Goal: Information Seeking & Learning: Learn about a topic

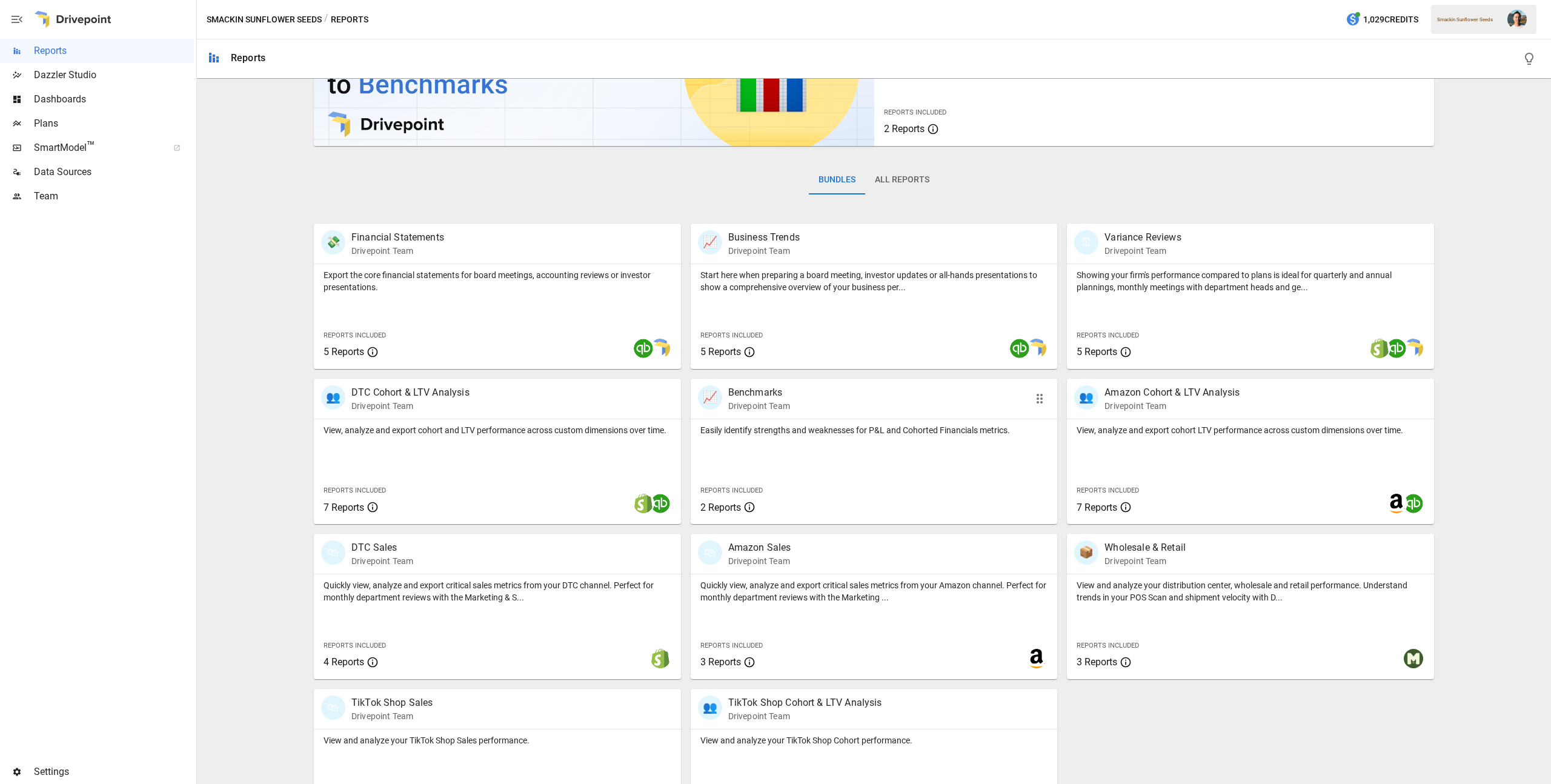
scroll to position [155, 0]
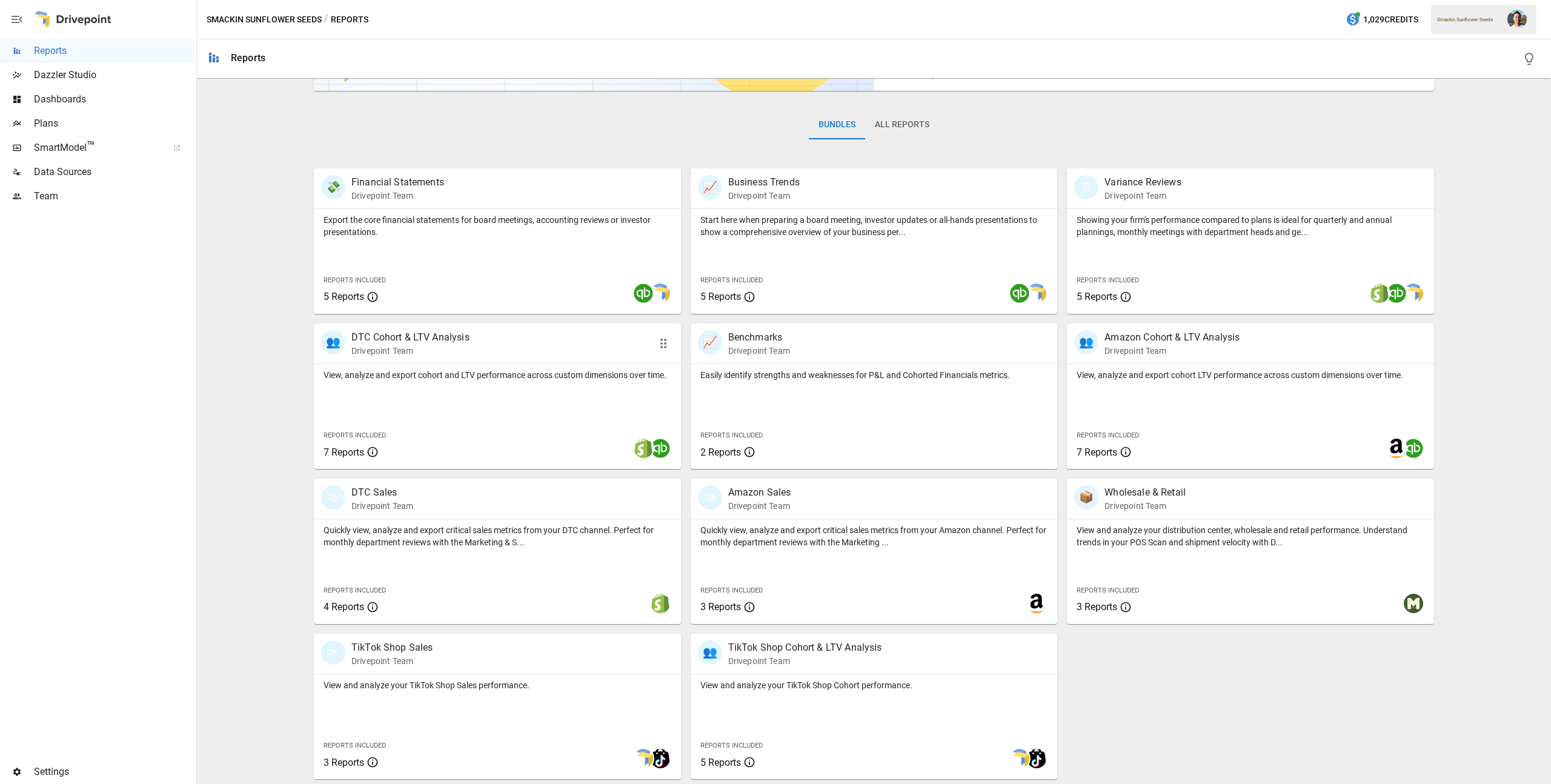
click at [542, 404] on div "View, analyze and export cohort and LTV performance across custom dimensions ov…" at bounding box center [497, 416] width 367 height 105
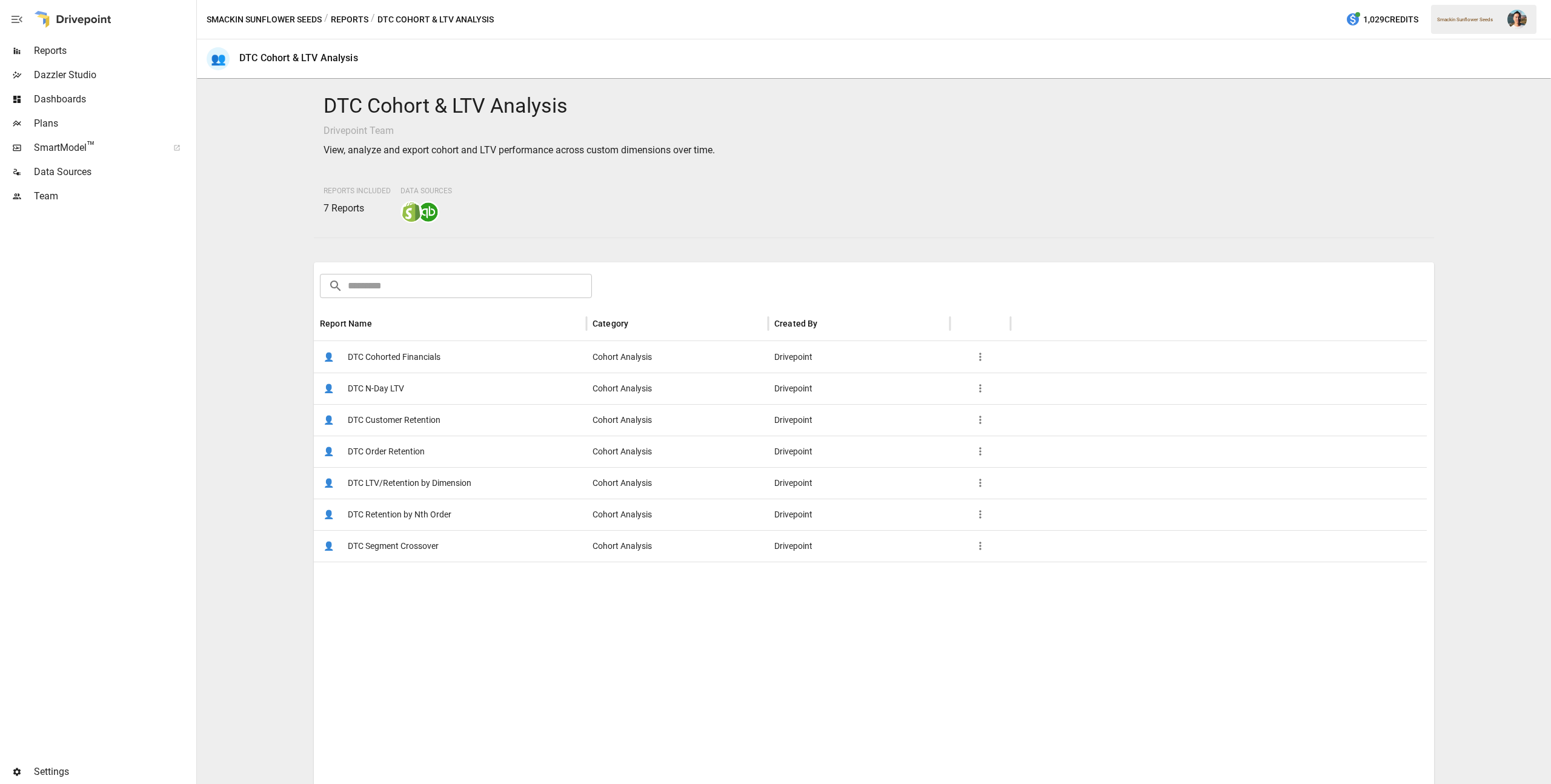
click at [436, 359] on span "DTC Cohorted Financials" at bounding box center [394, 357] width 92 height 31
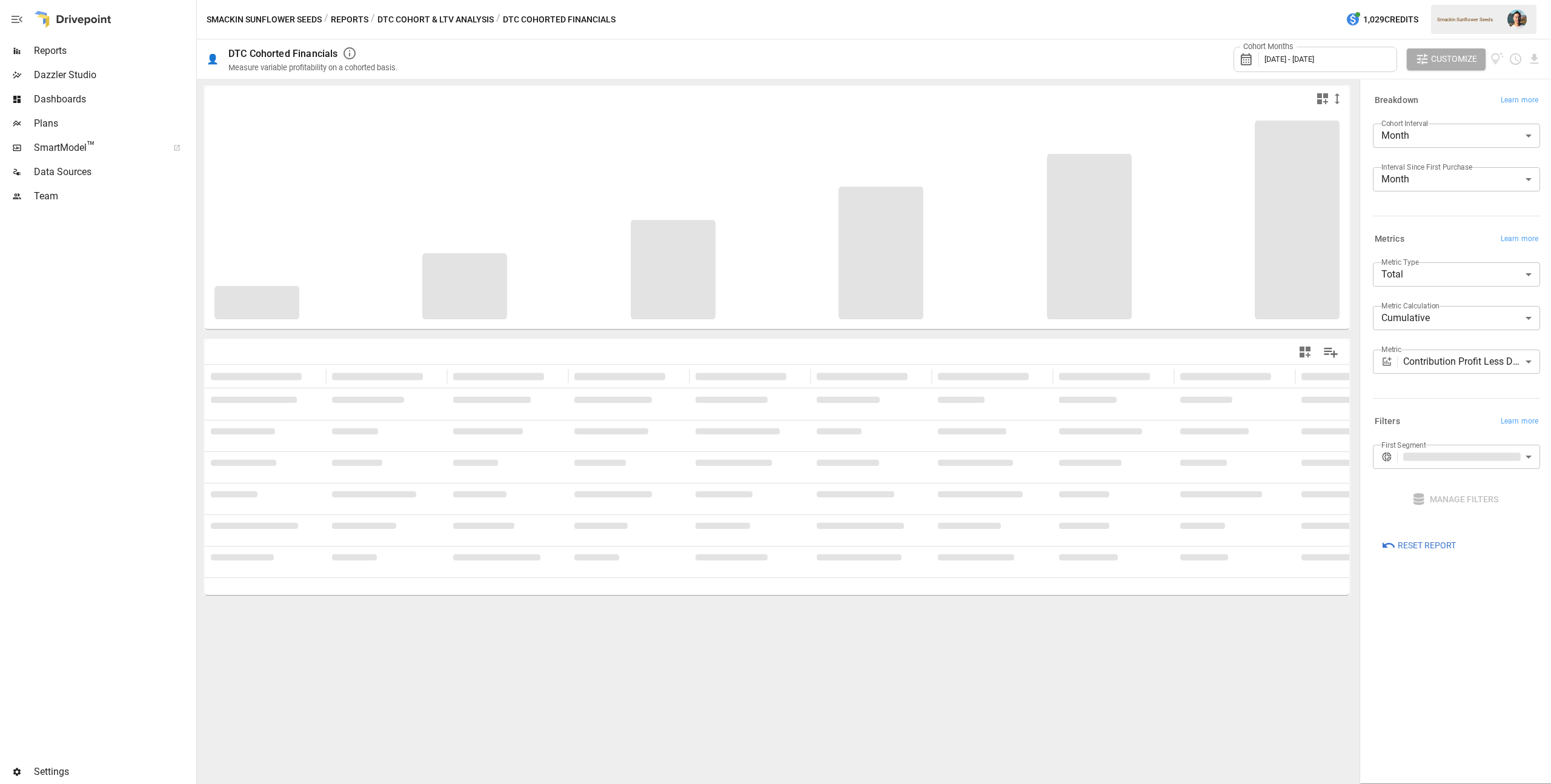
click at [1458, 0] on body "**********" at bounding box center [775, 0] width 1551 height 0
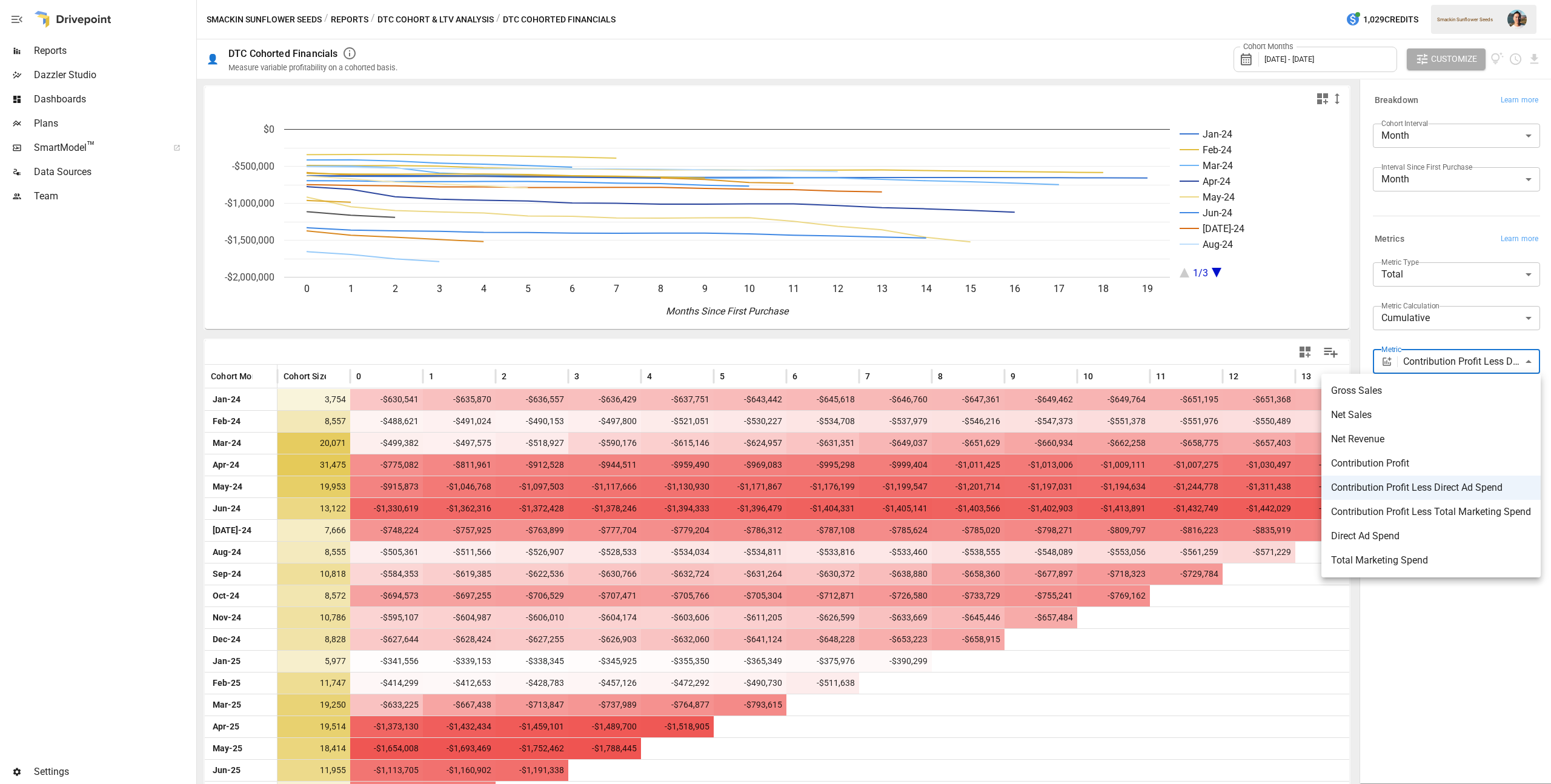
click at [1450, 410] on span "Net Sales" at bounding box center [1431, 414] width 200 height 15
type input "*********"
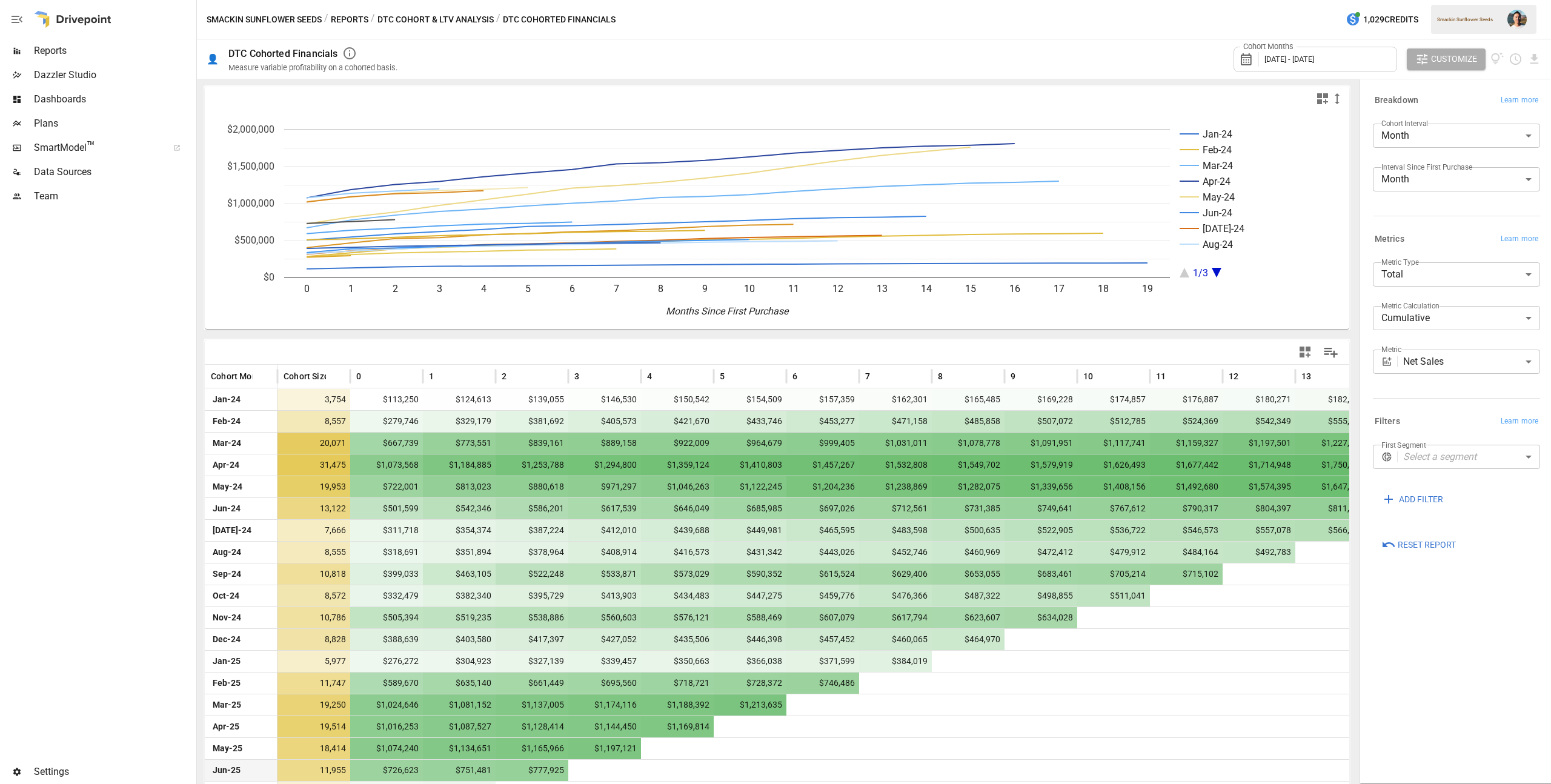
scroll to position [36, 0]
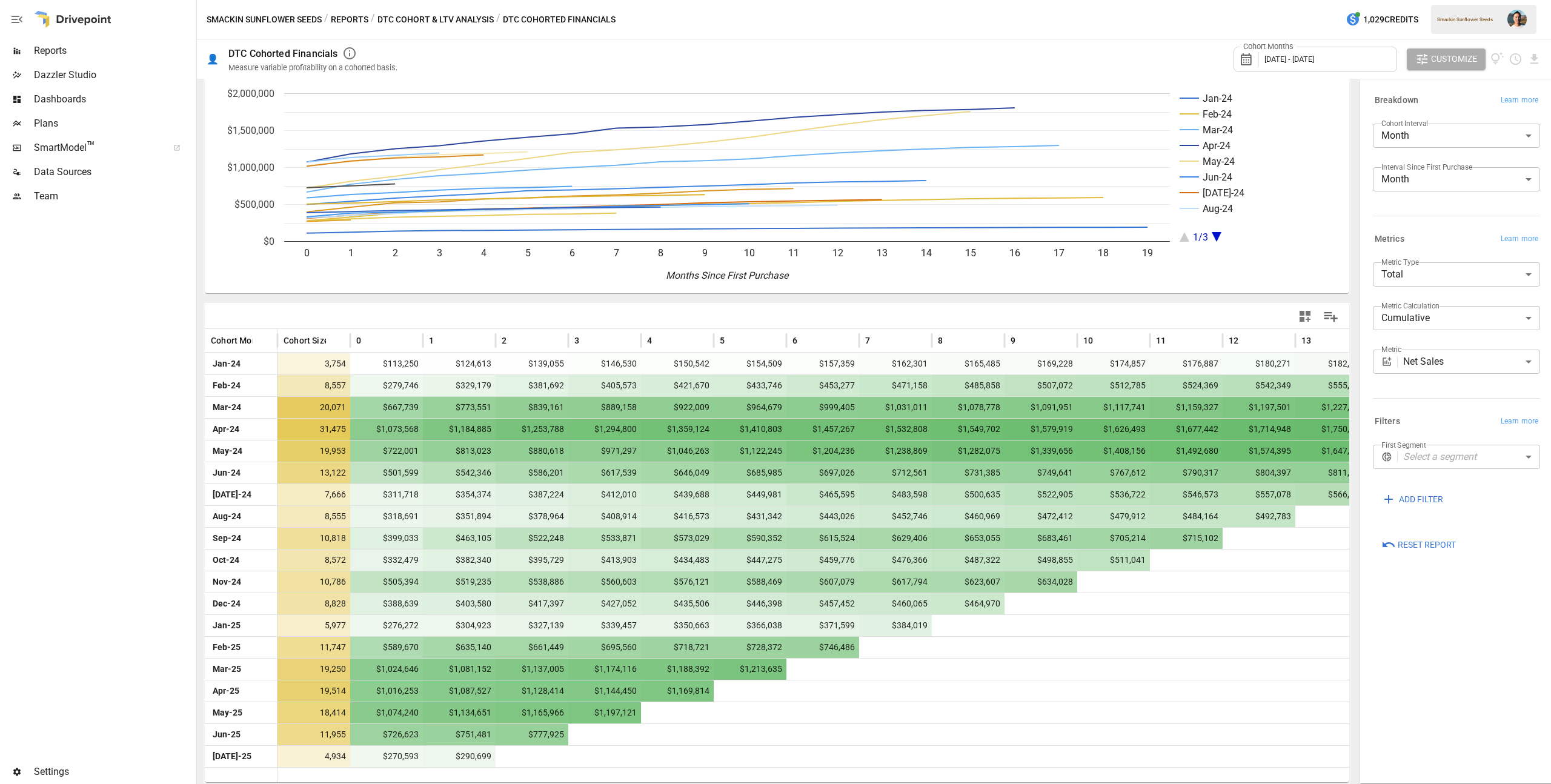
click at [1304, 61] on span "[DATE] - [DATE]" at bounding box center [1289, 59] width 50 height 9
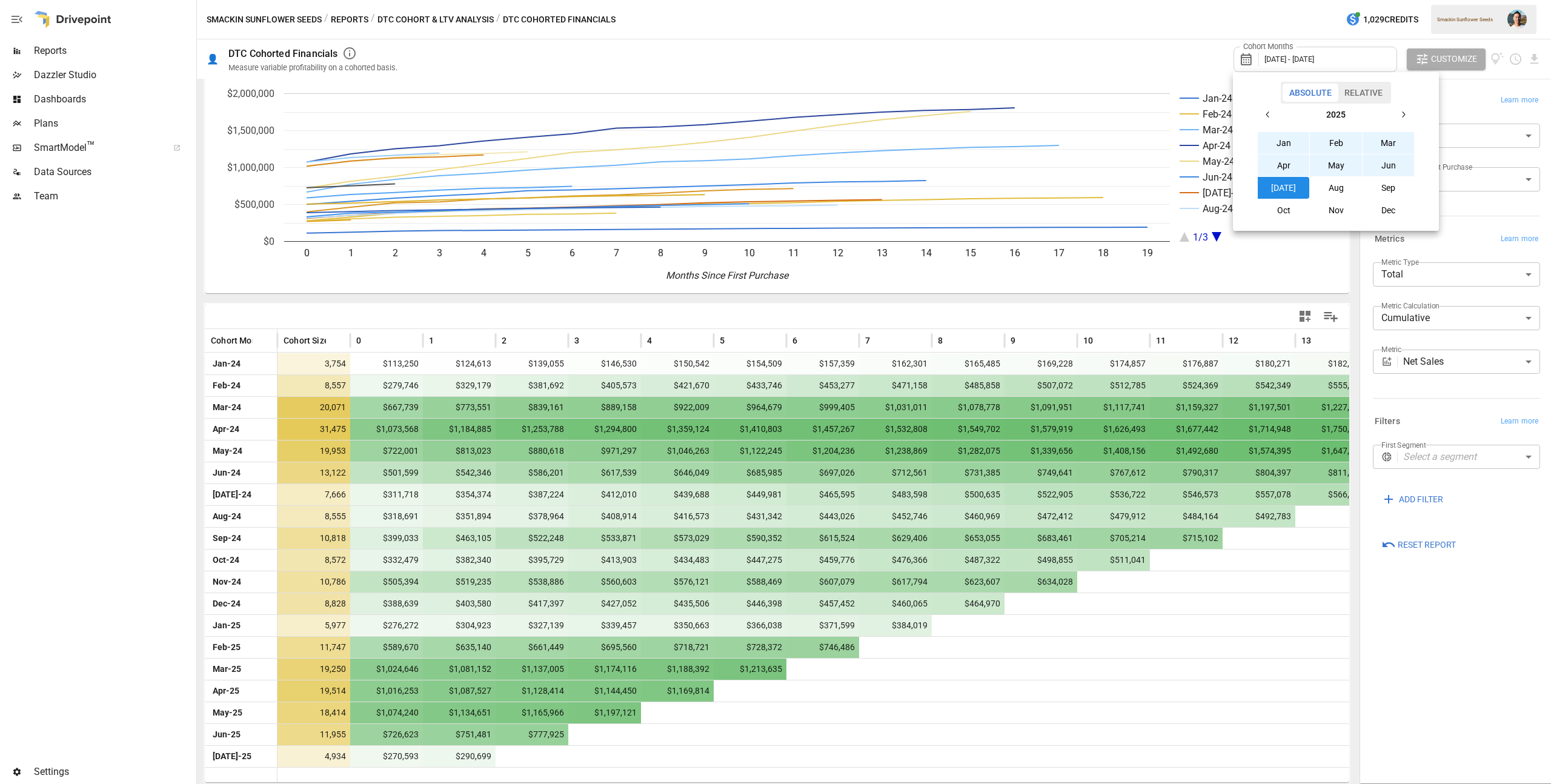
click at [1326, 191] on button "Aug" at bounding box center [1336, 188] width 52 height 22
click at [1272, 111] on icon "button" at bounding box center [1268, 115] width 10 height 10
click at [1336, 183] on button "Aug" at bounding box center [1336, 188] width 52 height 22
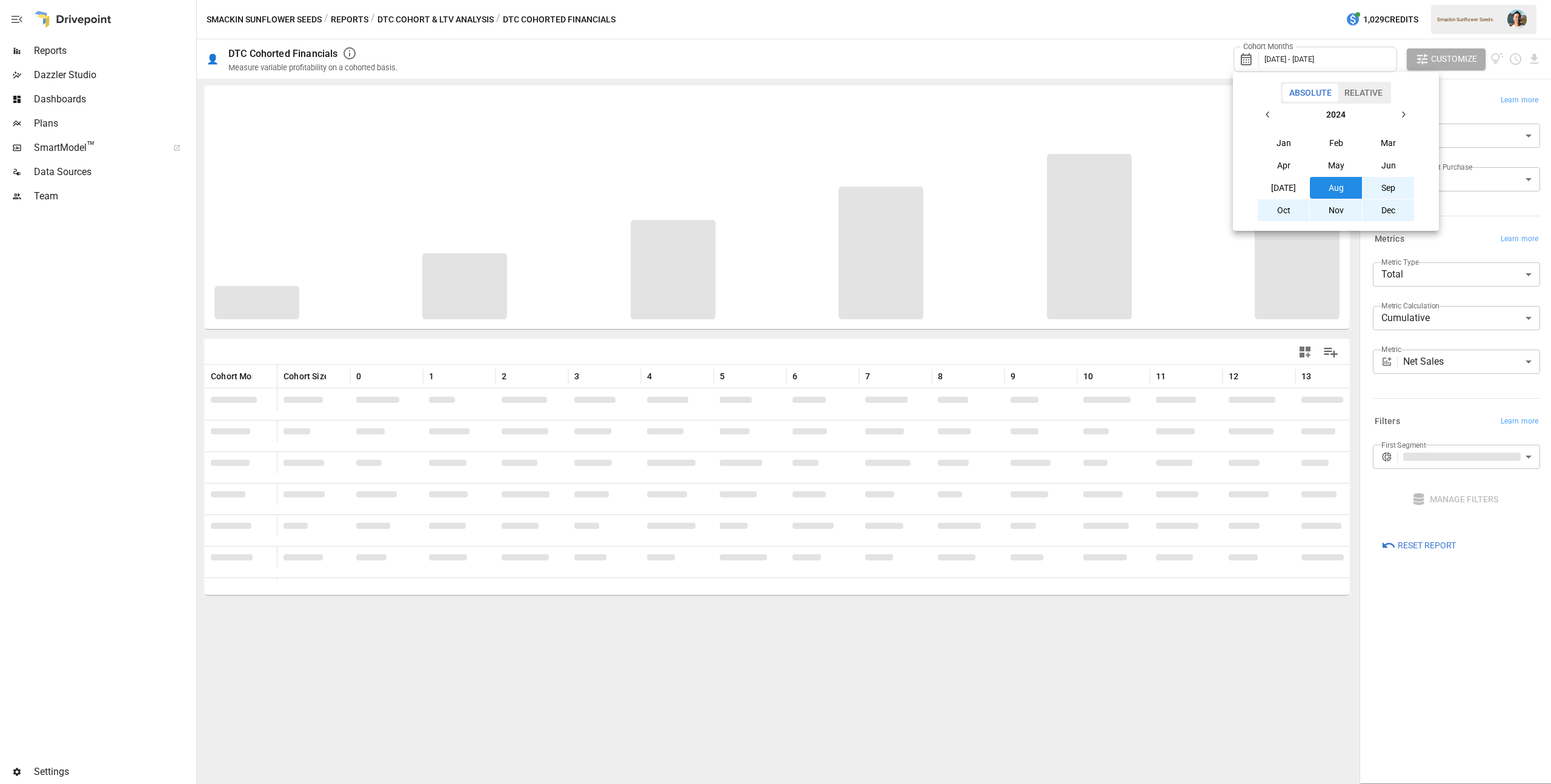
click at [998, 48] on div at bounding box center [775, 392] width 1551 height 784
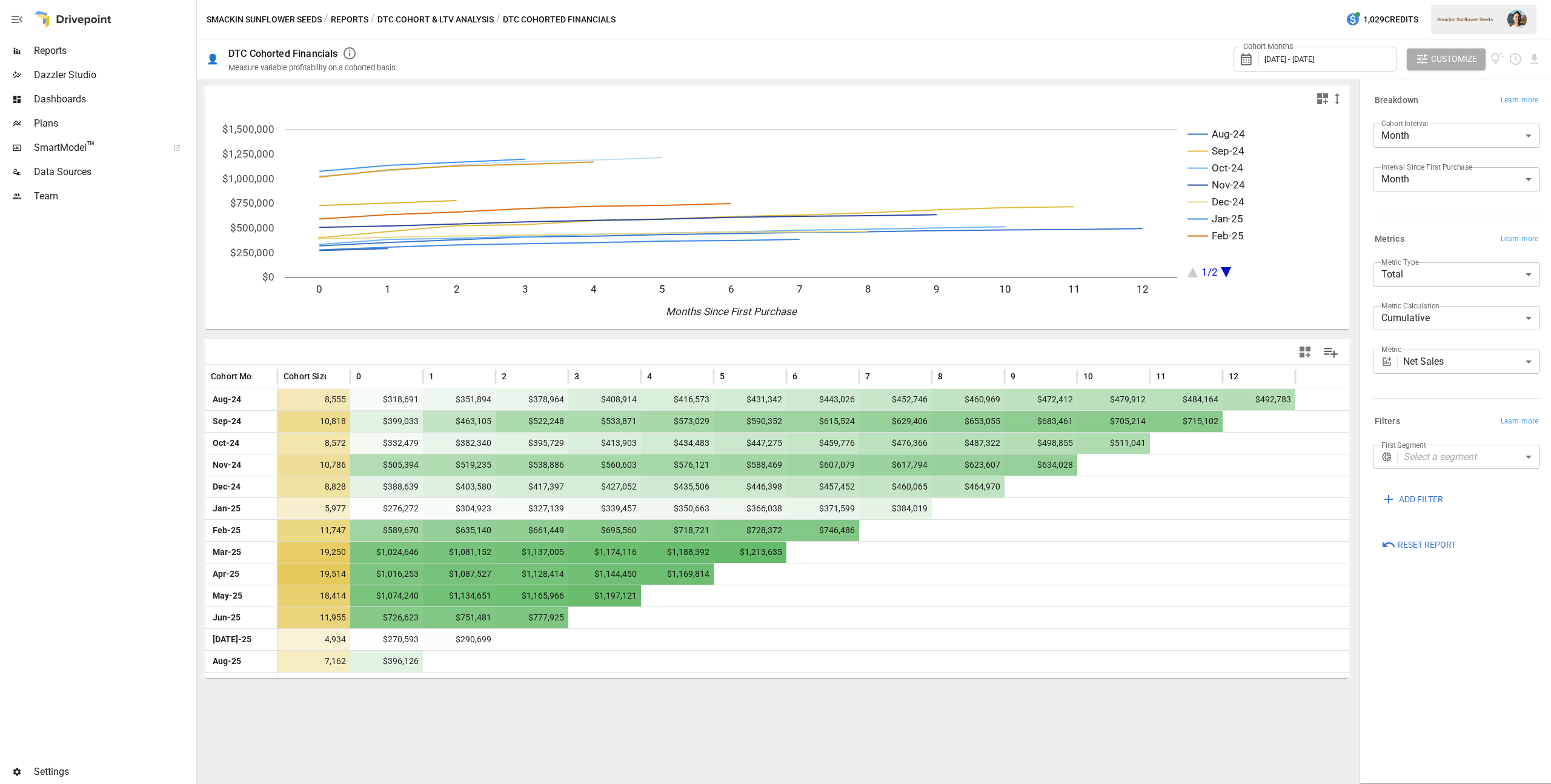
click at [1410, 0] on body "Reports Dazzler Studio Dashboards Plans SmartModel ™ Data Sources Team Settings…" at bounding box center [775, 0] width 1551 height 0
click at [1410, 275] on div at bounding box center [775, 392] width 1551 height 784
click at [1410, 0] on body "Reports Dazzler Studio Dashboards Plans SmartModel ™ Data Sources Team Settings…" at bounding box center [775, 0] width 1551 height 0
click at [1415, 302] on span "Per Customer" at bounding box center [1456, 303] width 148 height 15
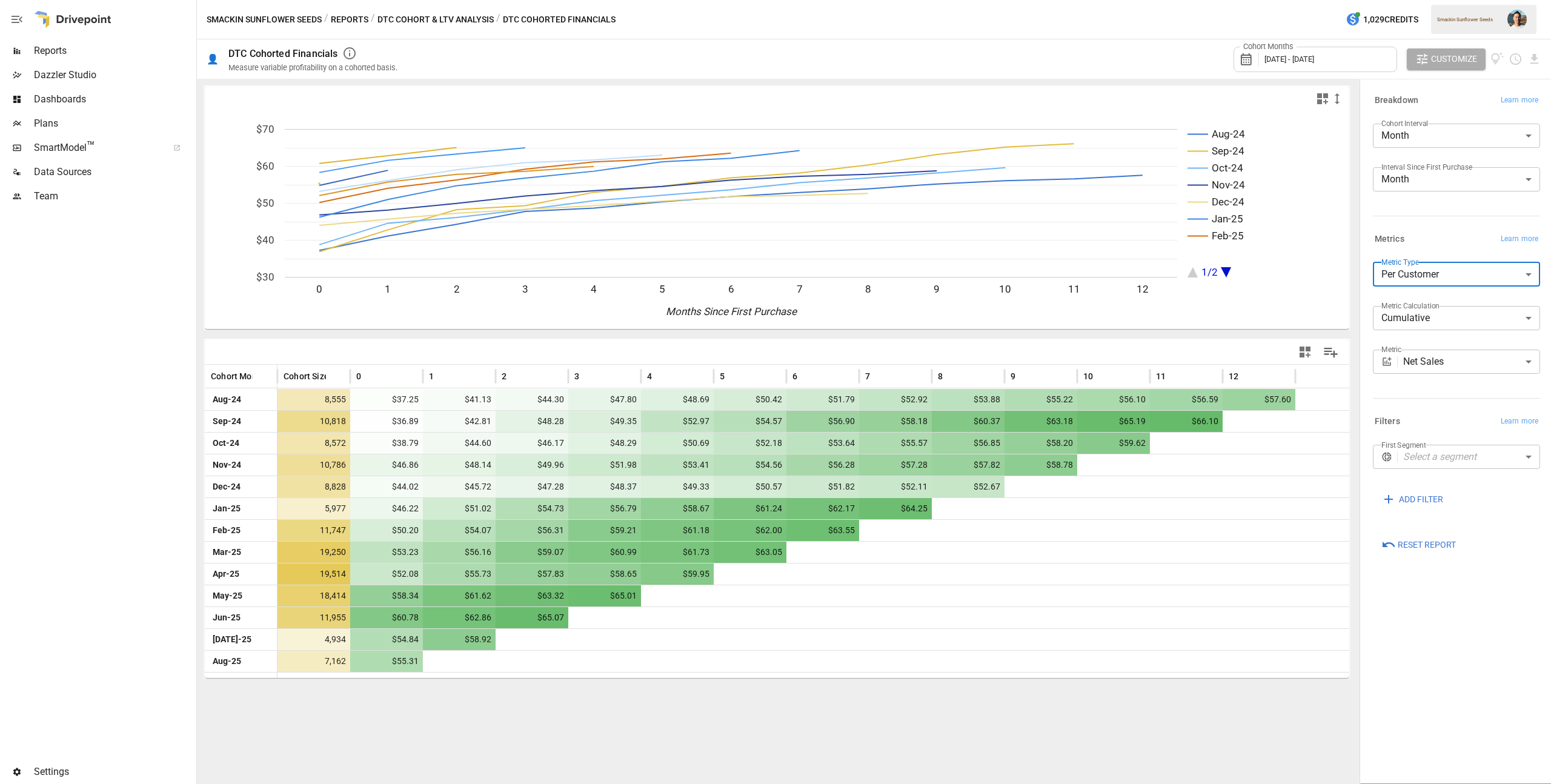
click at [1414, 0] on body "Reports Dazzler Studio Dashboards Plans SmartModel ™ Data Sources Team Settings…" at bounding box center [775, 0] width 1551 height 0
click at [1412, 321] on span "Total" at bounding box center [1456, 328] width 148 height 15
type input "*****"
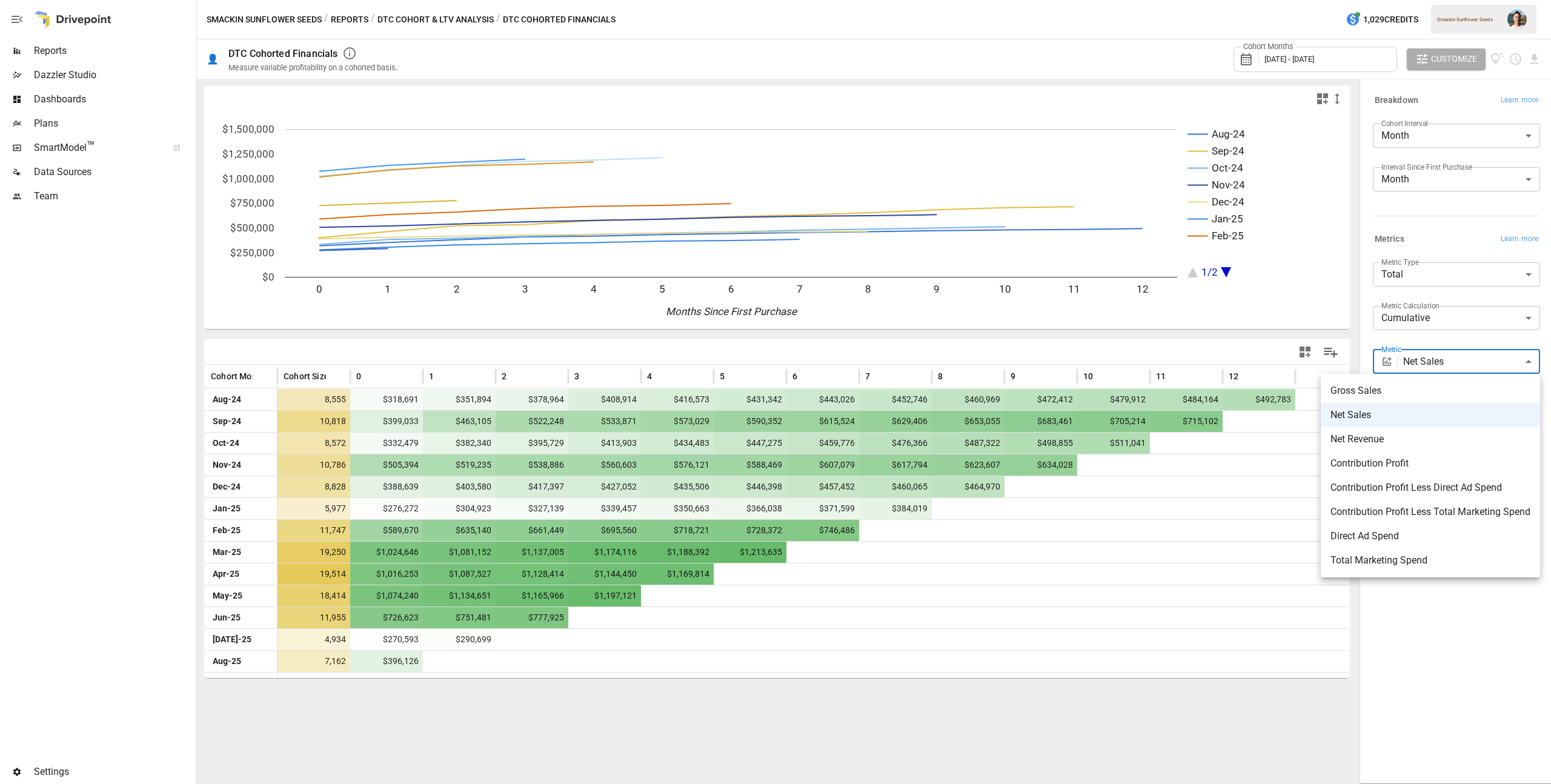
click at [1447, 0] on body "Reports Dazzler Studio Dashboards Plans SmartModel ™ Data Sources Team Settings…" at bounding box center [775, 0] width 1551 height 0
click at [690, 690] on div at bounding box center [775, 392] width 1551 height 784
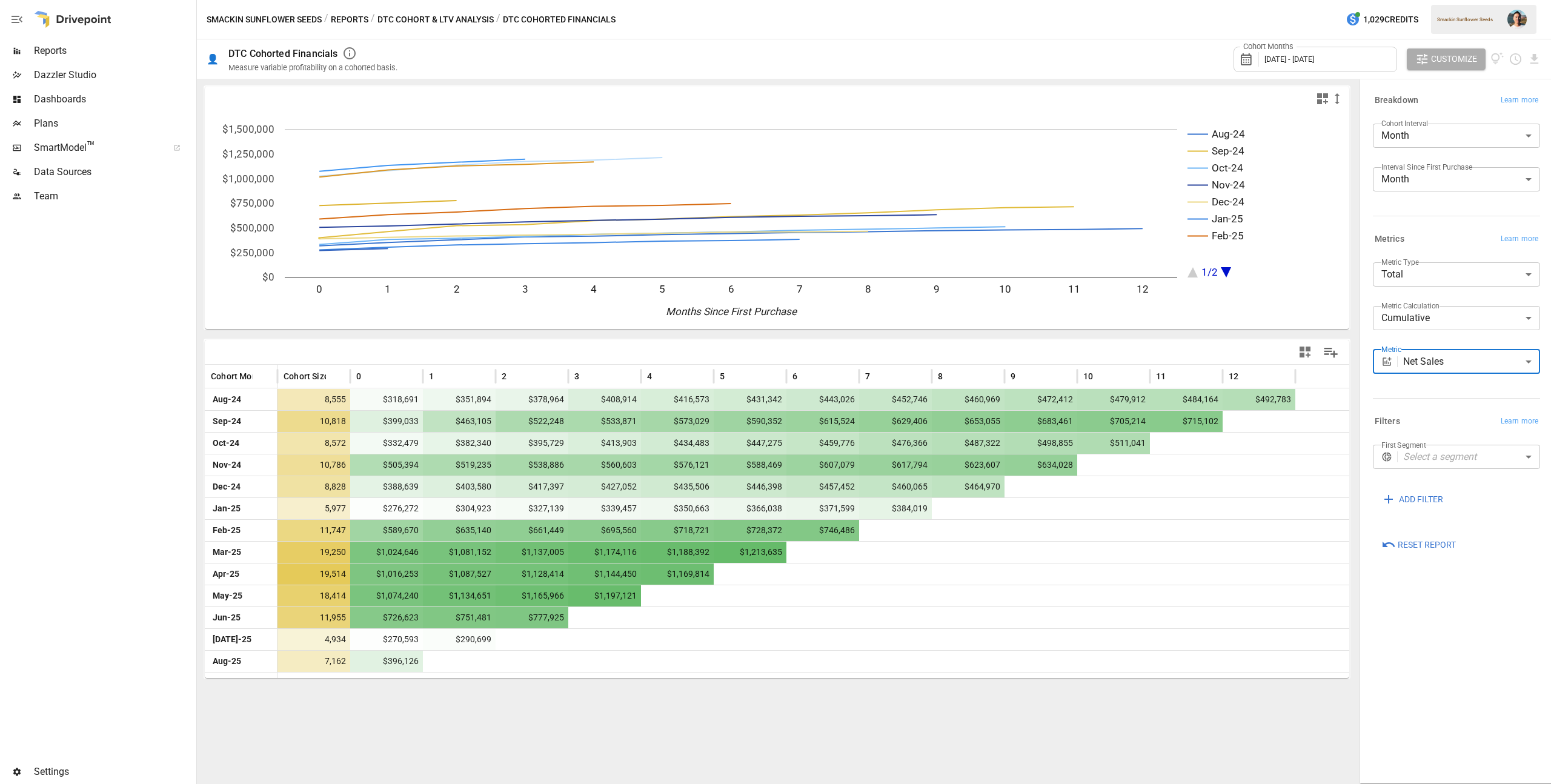
drag, startPoint x: 1417, startPoint y: 382, endPoint x: 1421, endPoint y: 370, distance: 12.6
click at [1417, 382] on div "Metric Net Sales ********* ​" at bounding box center [1456, 366] width 167 height 34
click at [1423, 0] on body "Reports Dazzler Studio Dashboards Plans SmartModel ™ Data Sources Team Settings…" at bounding box center [775, 0] width 1551 height 0
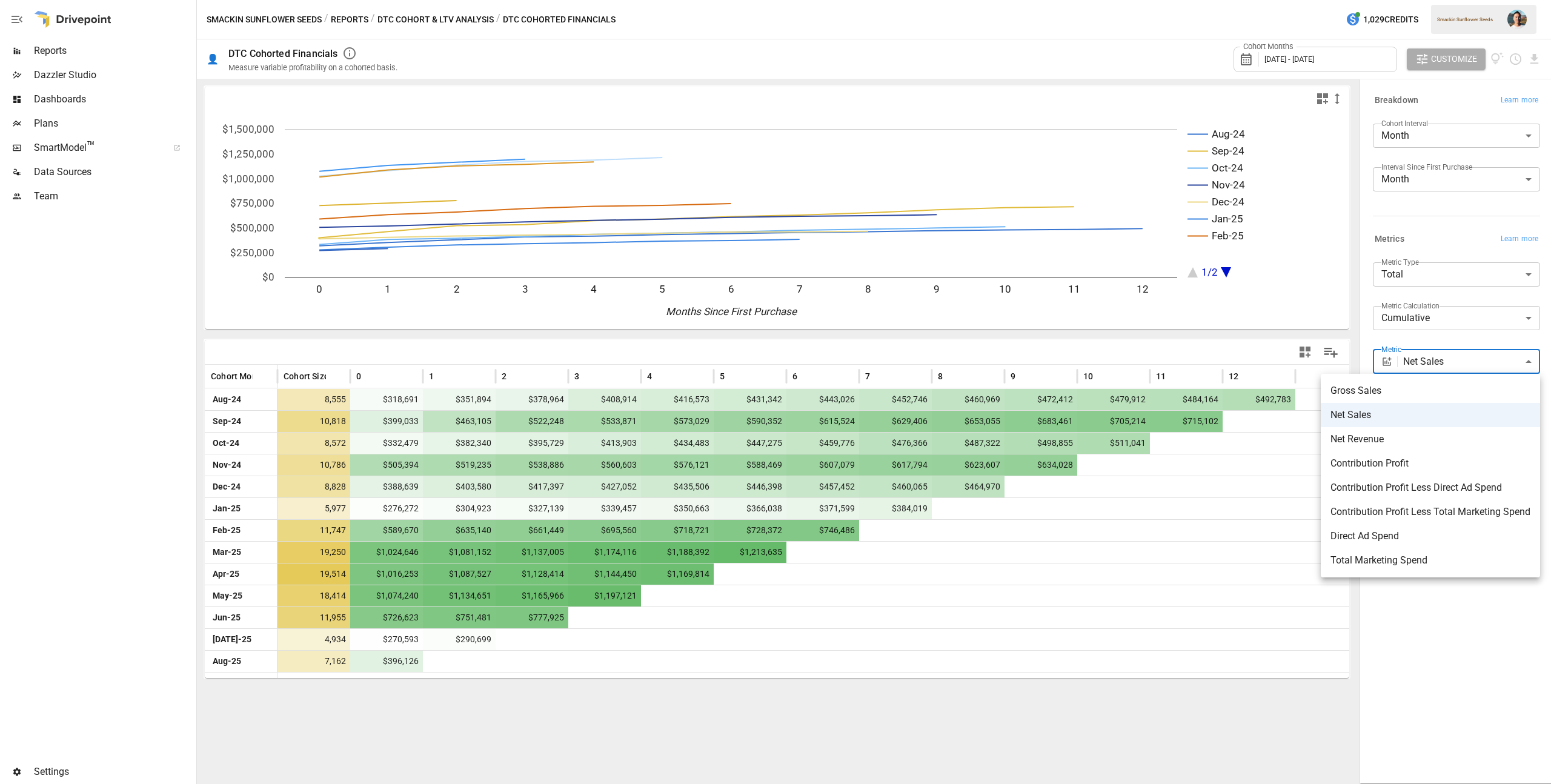
click at [1462, 489] on span "Contribution Profit Less Direct Ad Spend" at bounding box center [1431, 487] width 200 height 15
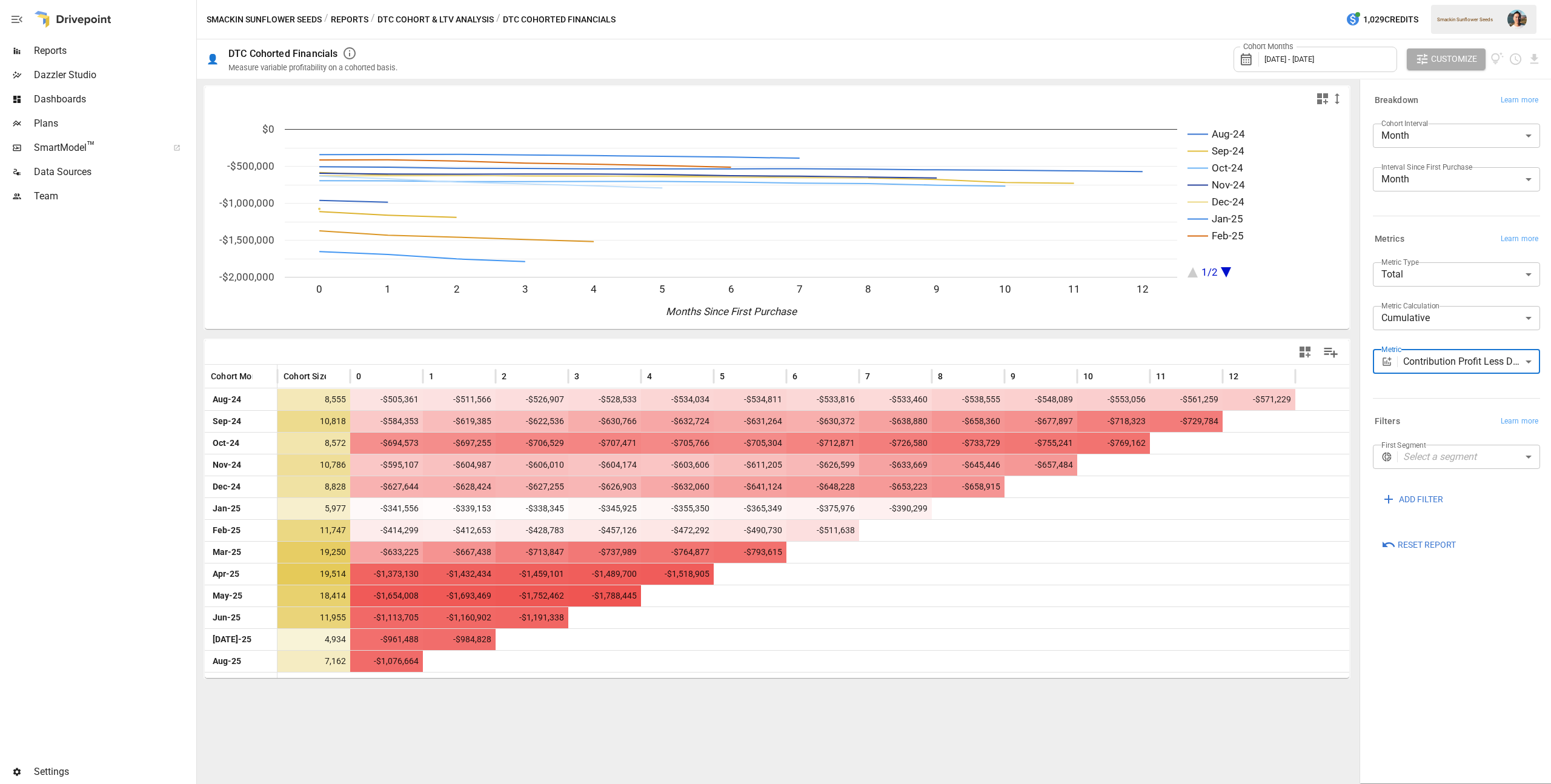
click at [1444, 0] on body "Reports Dazzler Studio Dashboards Plans SmartModel ™ Data Sources Team Settings…" at bounding box center [775, 0] width 1551 height 0
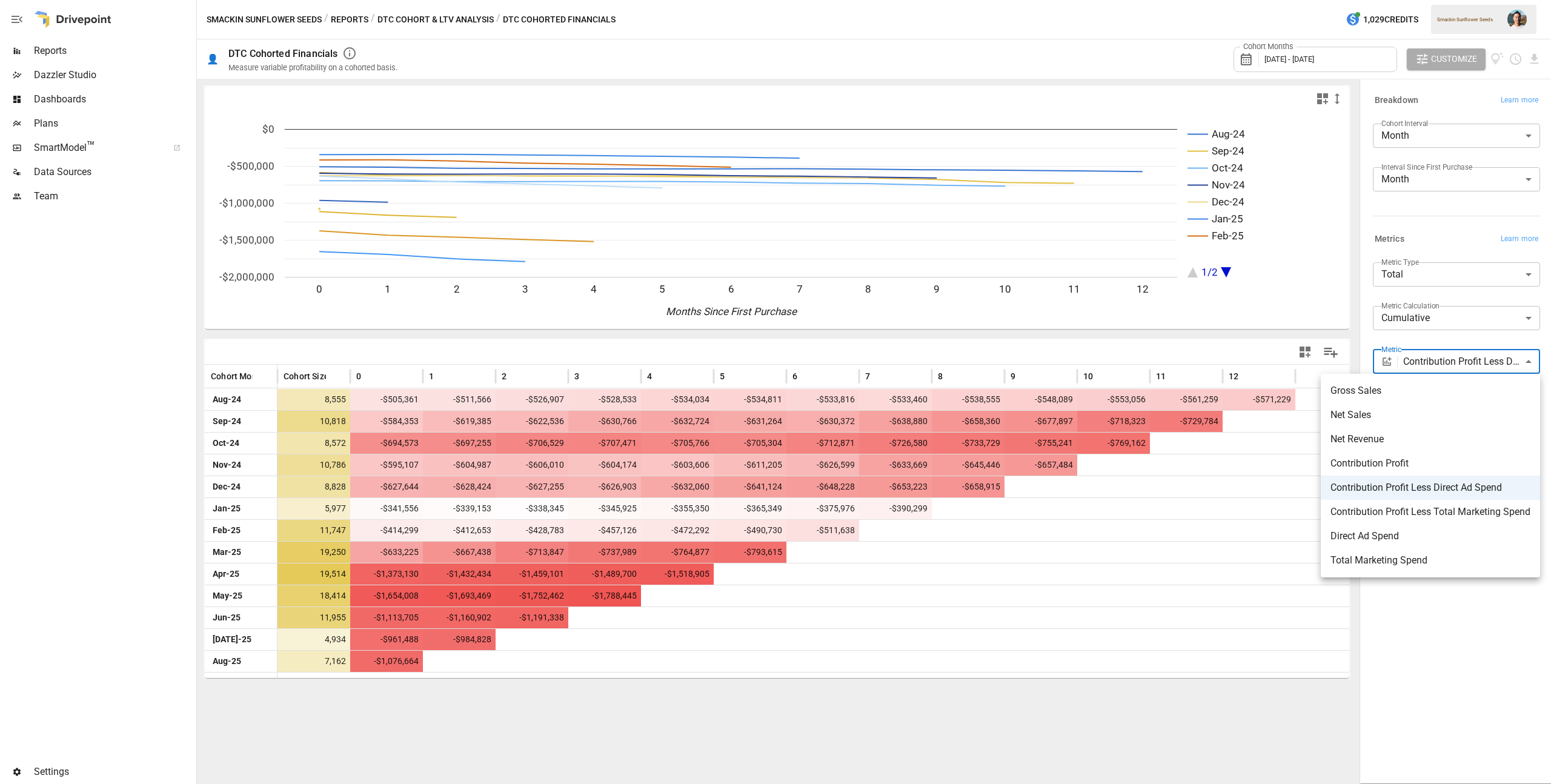
click at [1185, 529] on div at bounding box center [775, 392] width 1551 height 784
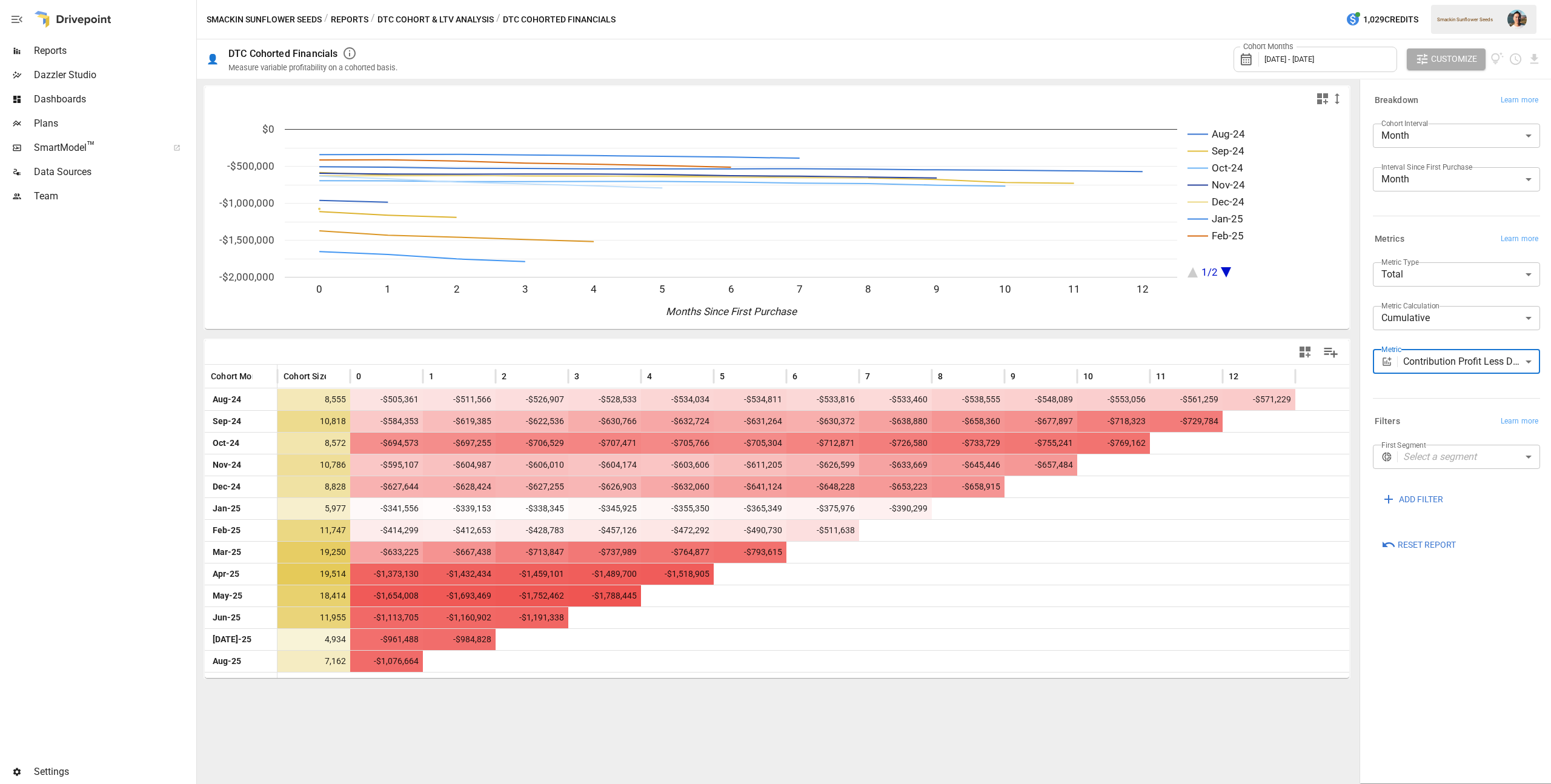
click at [1343, 64] on div "Cohort Months [DATE] - [DATE]" at bounding box center [1316, 59] width 164 height 25
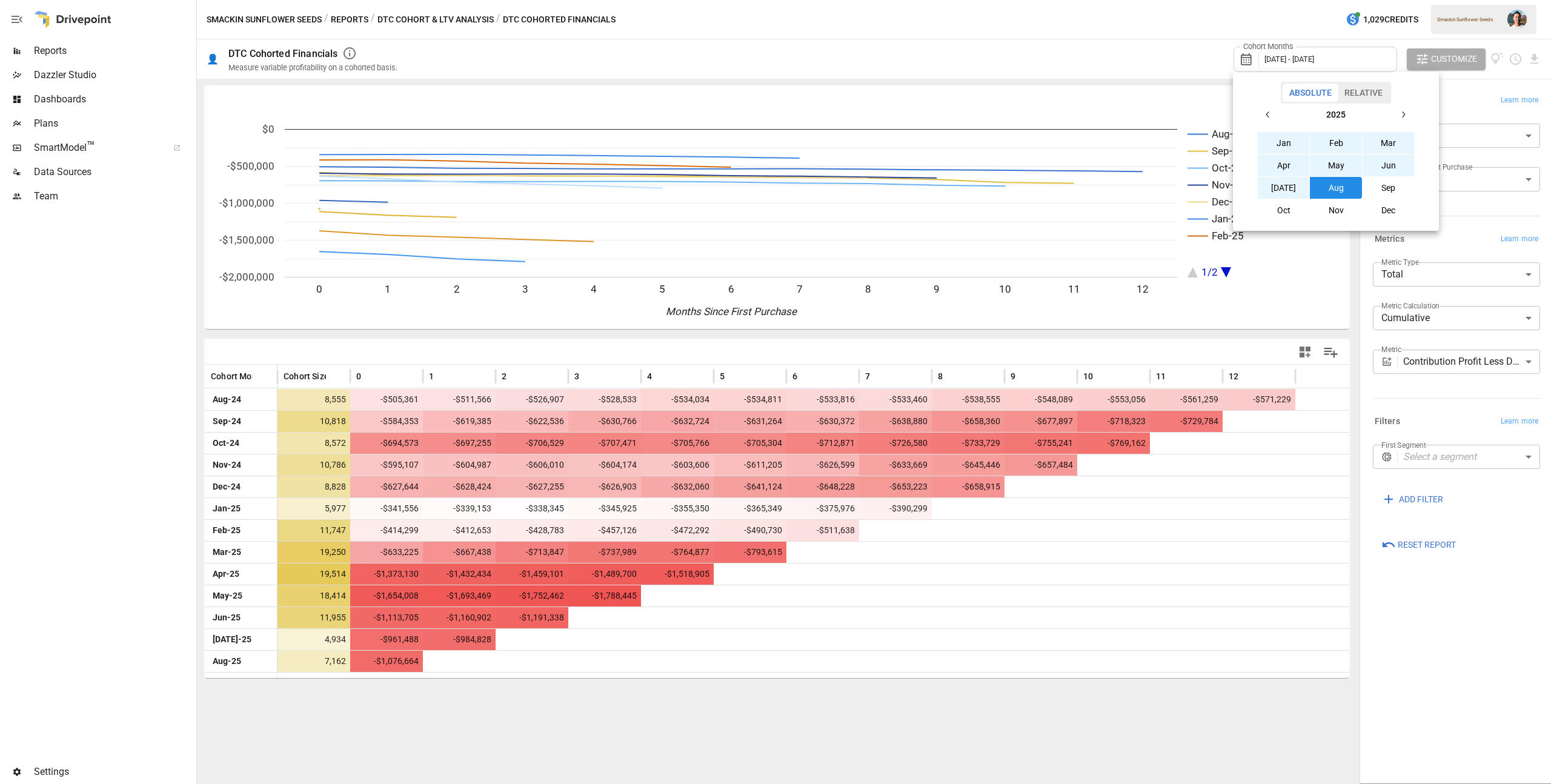
click at [1334, 187] on button "Aug" at bounding box center [1336, 188] width 52 height 22
click at [1267, 115] on icon "button" at bounding box center [1268, 114] width 3 height 6
click at [1279, 139] on button "Jan" at bounding box center [1284, 143] width 52 height 22
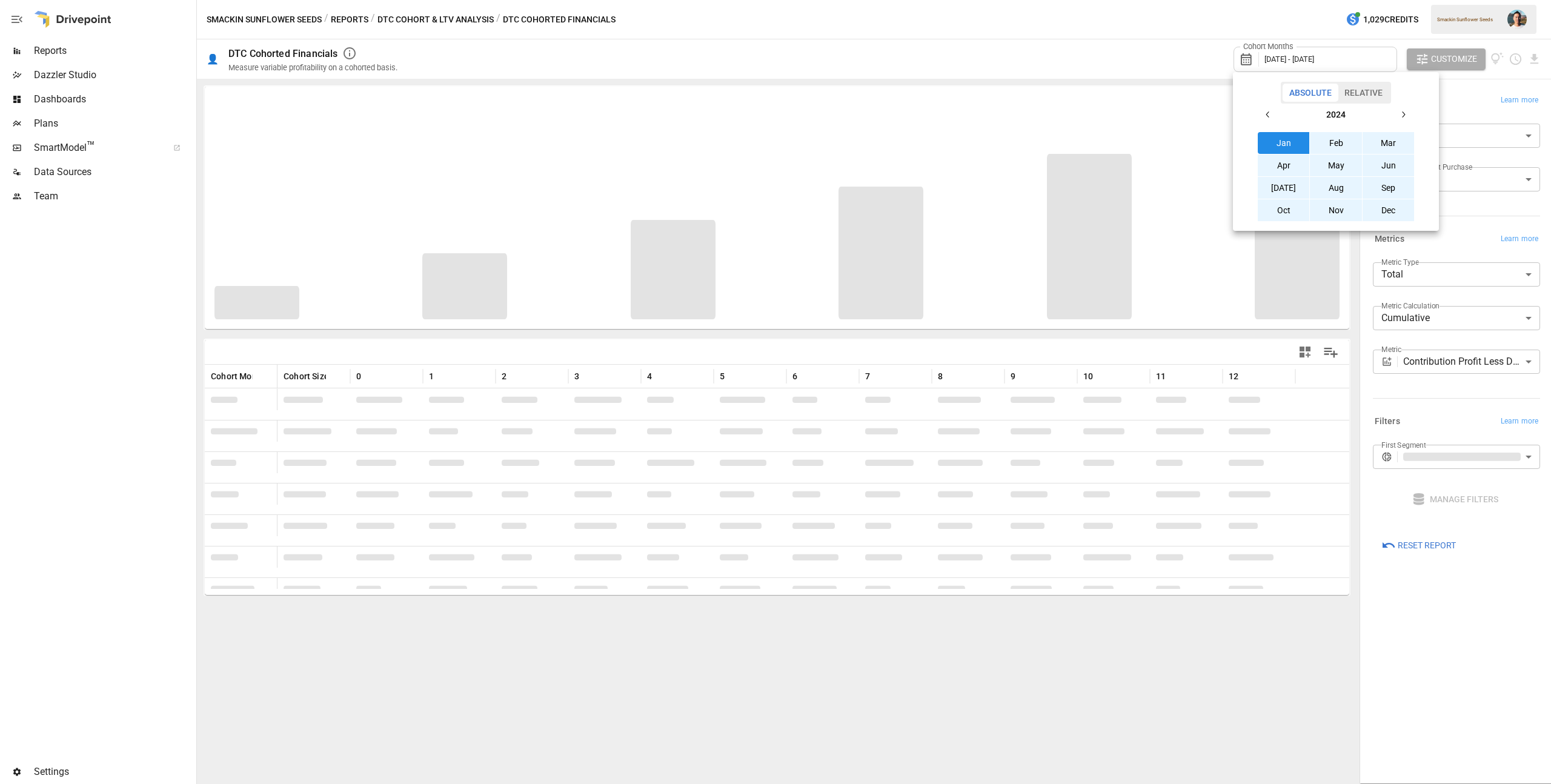
click at [1020, 71] on div at bounding box center [775, 392] width 1551 height 784
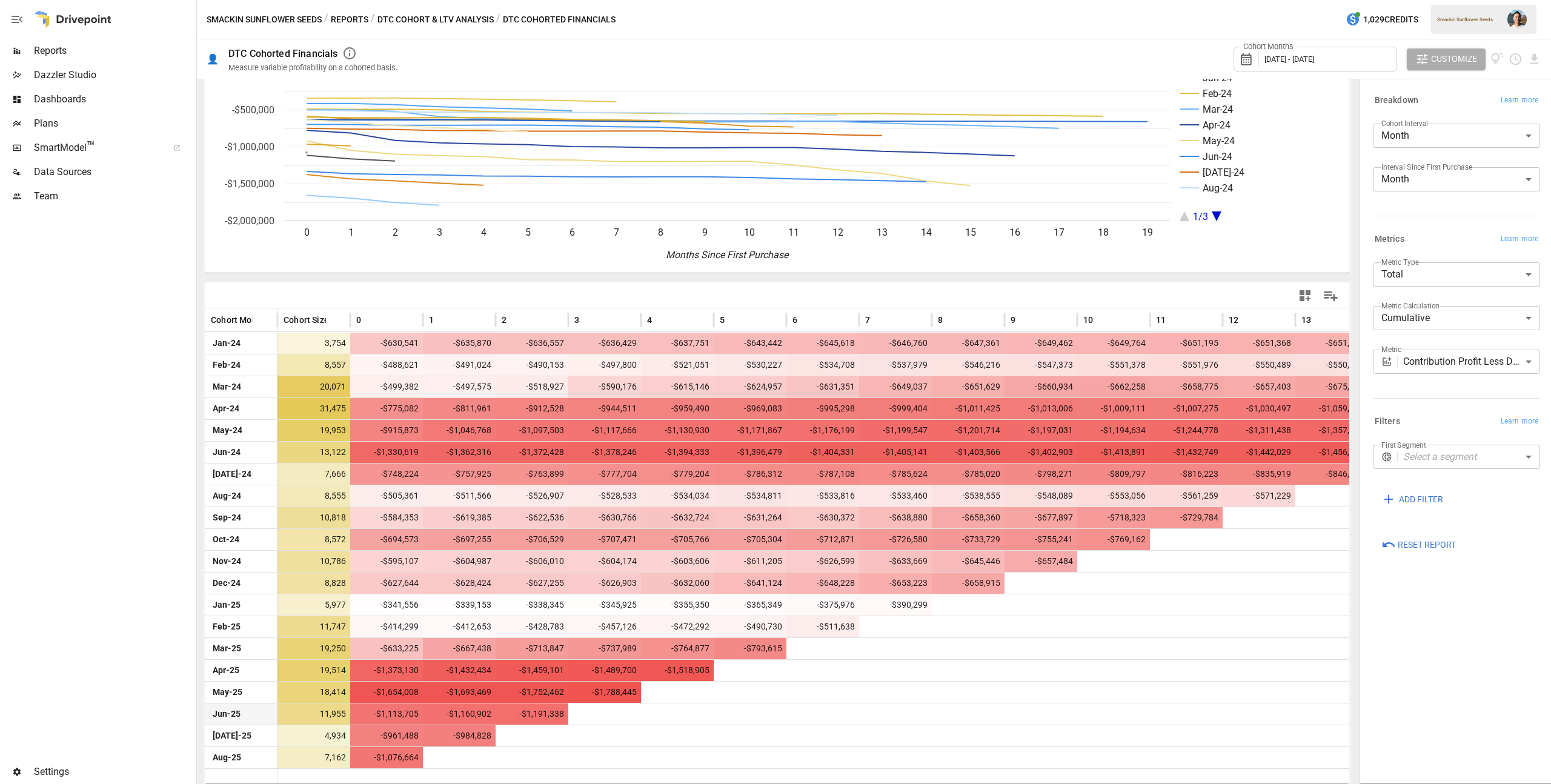
scroll to position [57, 0]
click at [1476, 0] on body "Reports Dazzler Studio Dashboards Plans SmartModel ™ Data Sources Team Settings…" at bounding box center [775, 0] width 1551 height 0
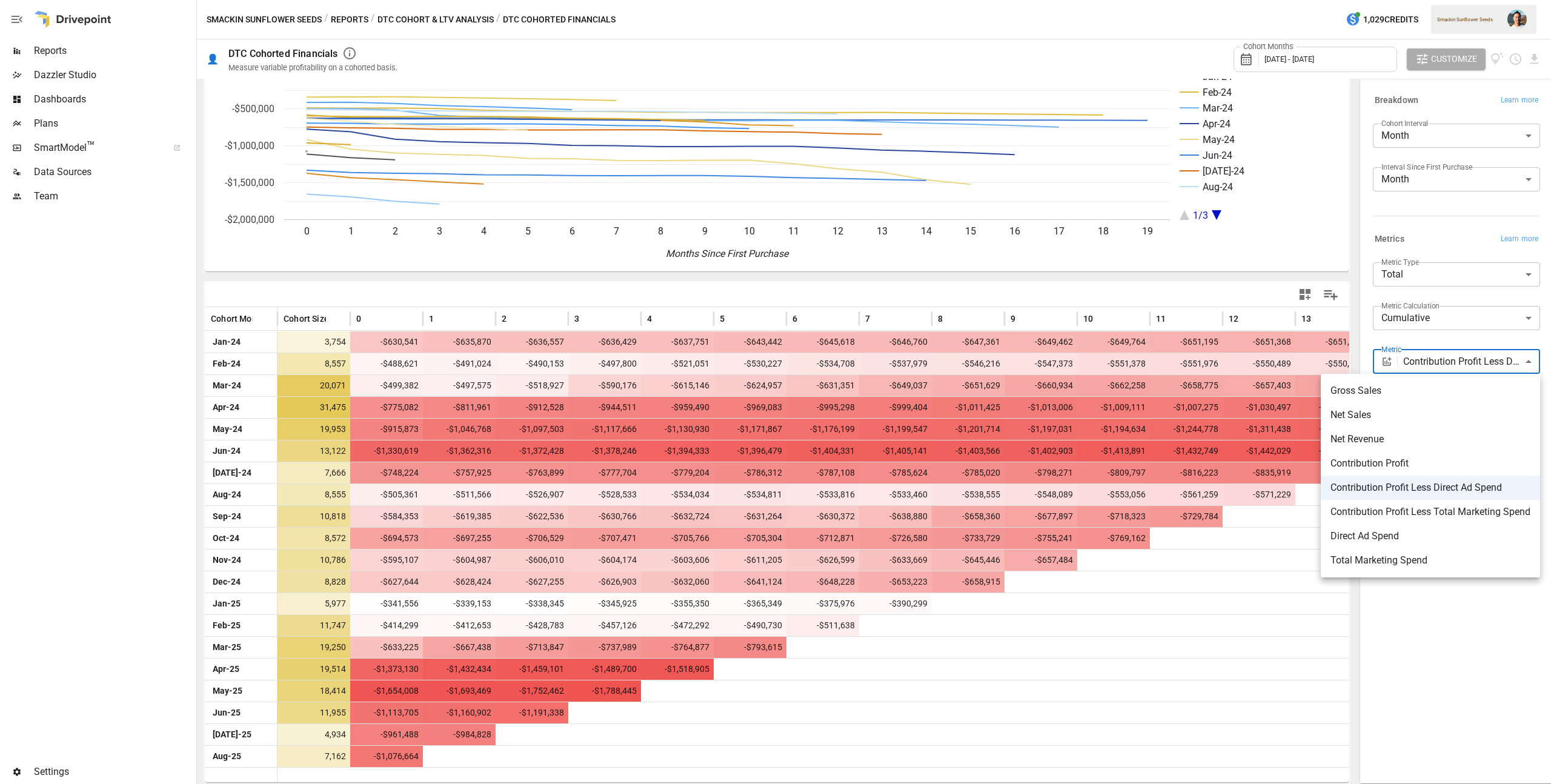
click at [1447, 461] on span "Contribution Profit" at bounding box center [1431, 463] width 200 height 15
type input "**********"
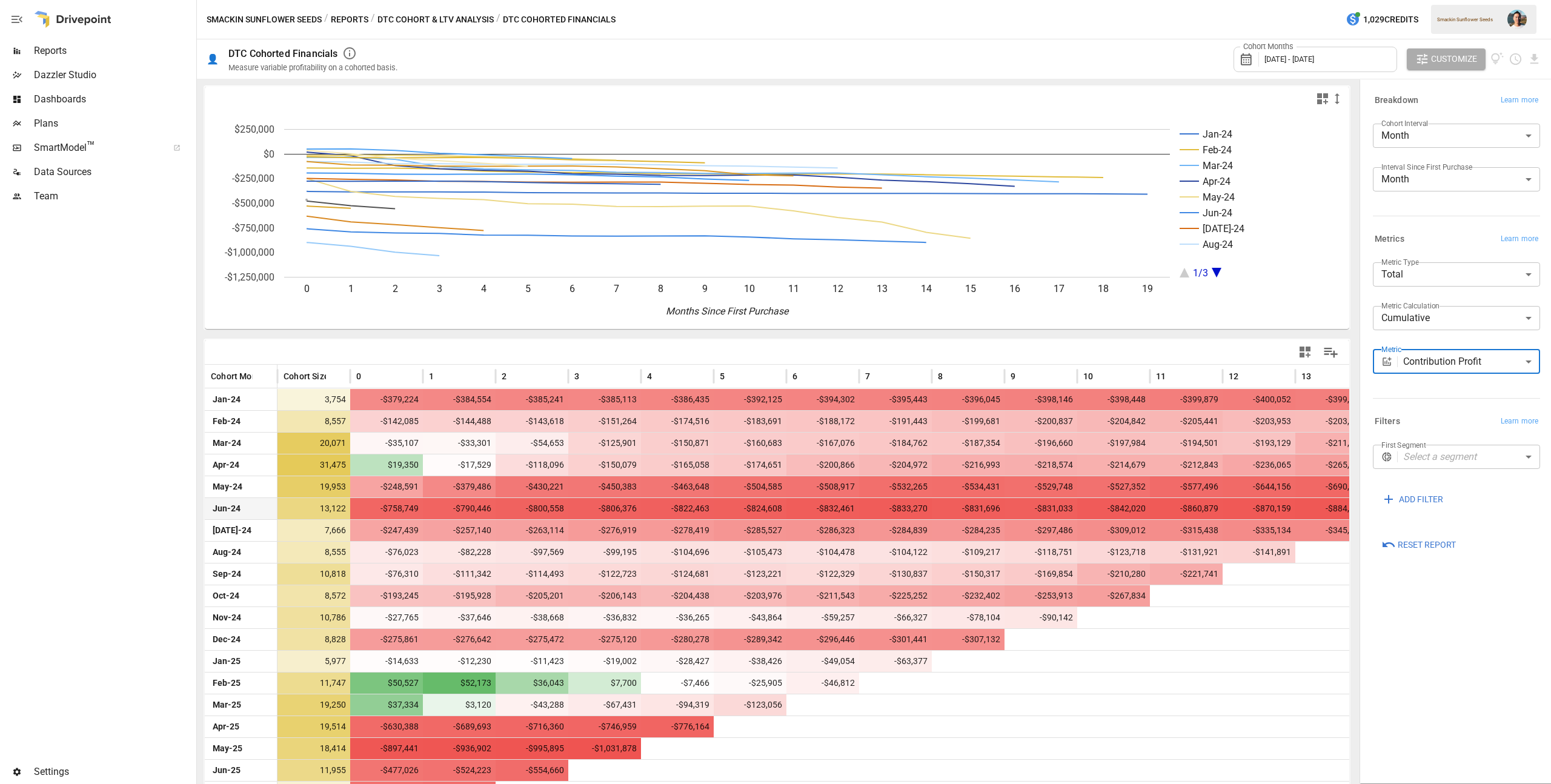
scroll to position [57, 0]
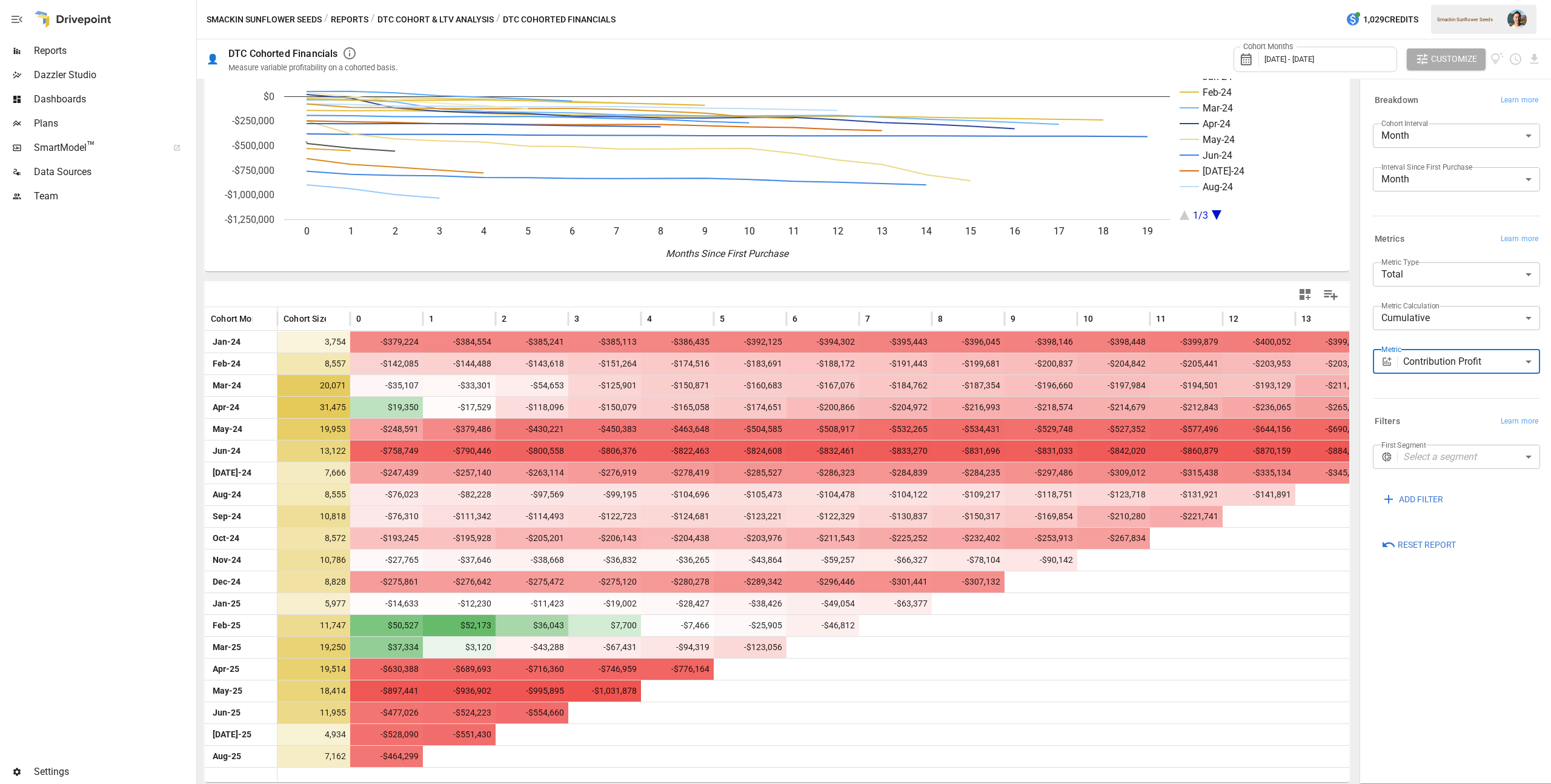
click at [1428, 0] on body "Reports Dazzler Studio Dashboards Plans SmartModel ™ Data Sources Team Settings…" at bounding box center [775, 0] width 1551 height 0
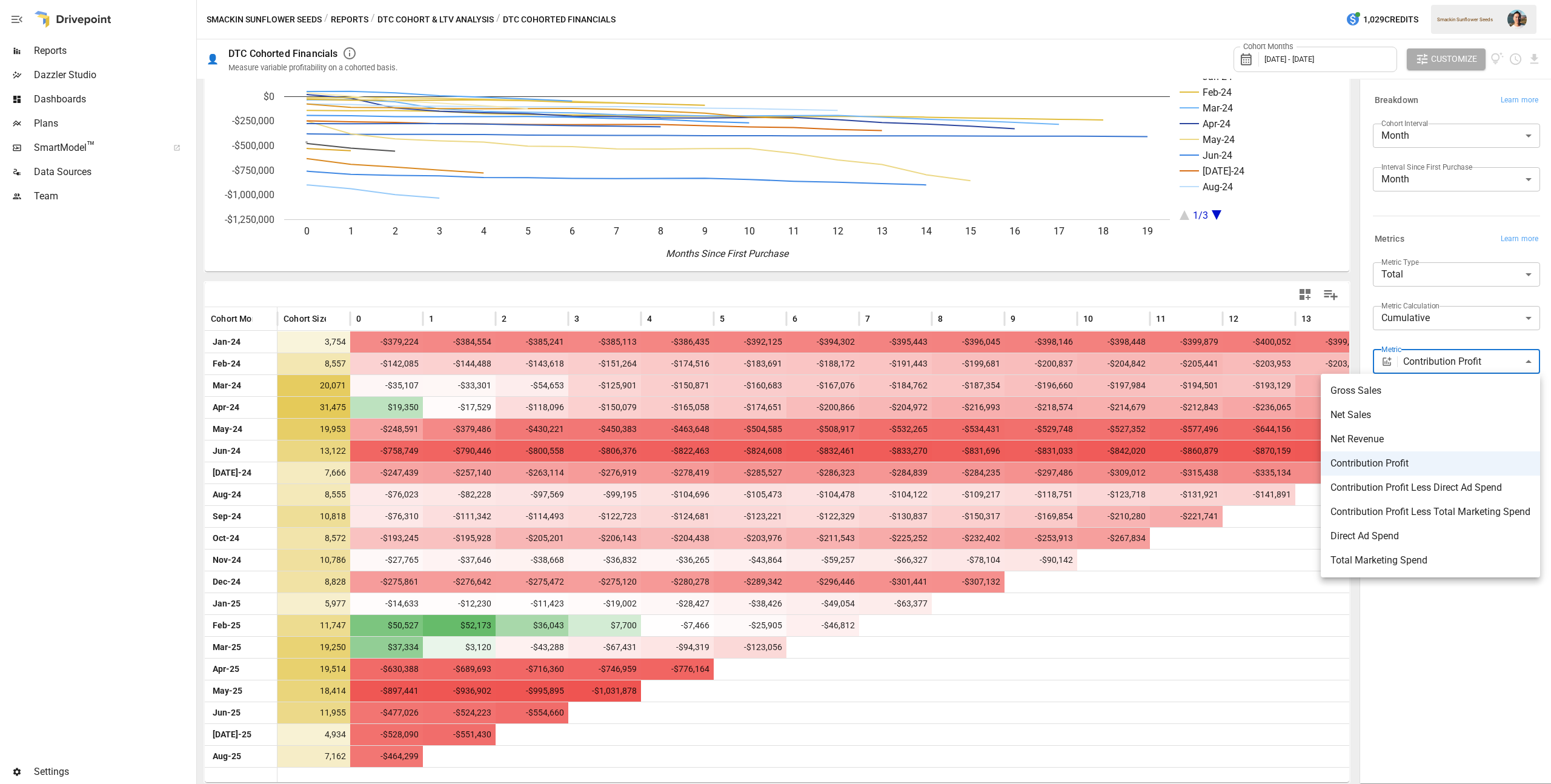
click at [957, 281] on div at bounding box center [775, 392] width 1551 height 784
